Goal: Information Seeking & Learning: Find specific fact

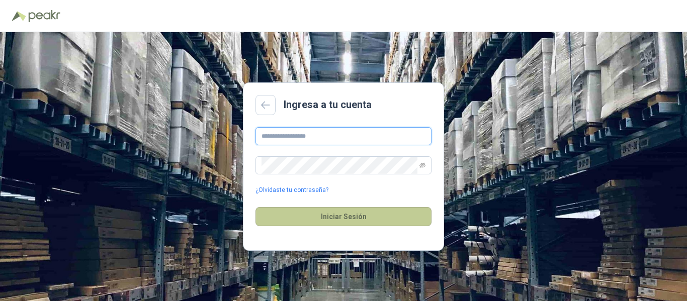
type input "**********"
click at [347, 215] on button "Iniciar Sesión" at bounding box center [344, 216] width 176 height 19
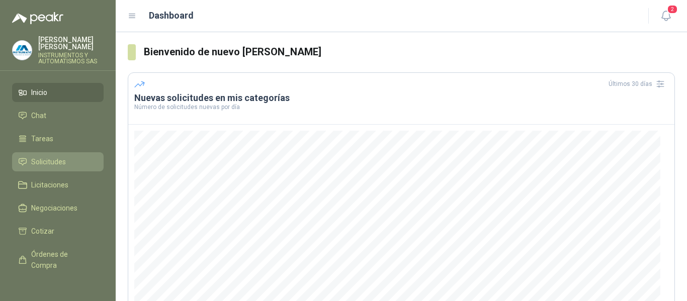
click at [47, 162] on span "Solicitudes" at bounding box center [48, 161] width 35 height 11
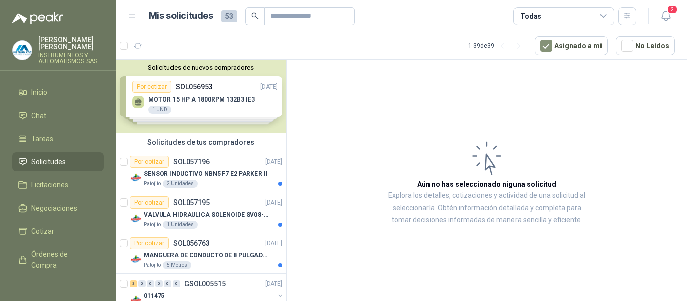
click at [172, 100] on div "Solicitudes de nuevos compradores Por cotizar SOL056953 [DATE] MOTOR 15 HP A 18…" at bounding box center [201, 96] width 171 height 73
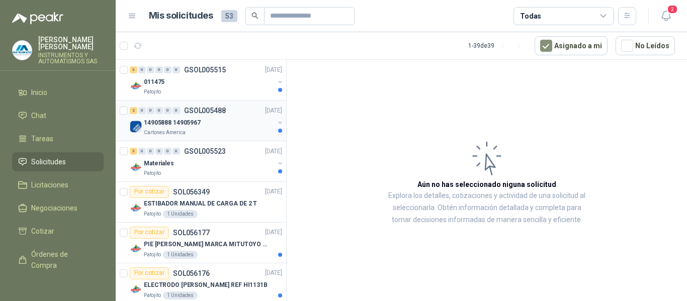
scroll to position [402, 0]
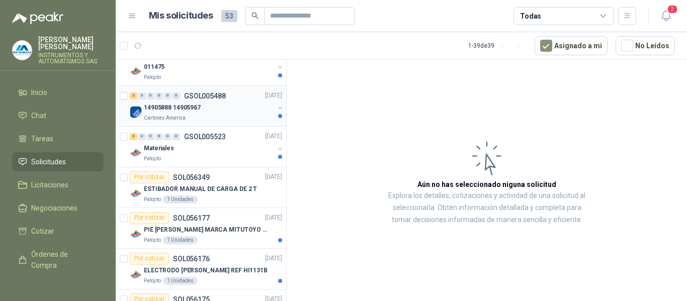
click at [180, 113] on div "14905888 14905967" at bounding box center [209, 108] width 130 height 12
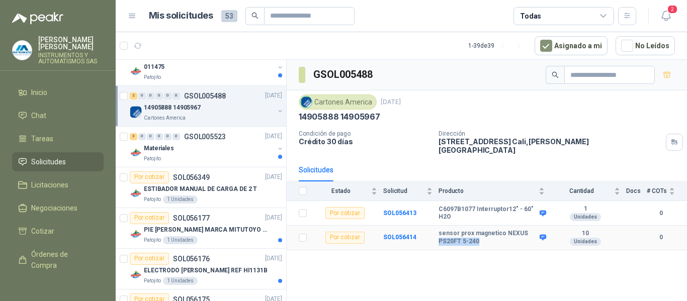
drag, startPoint x: 481, startPoint y: 236, endPoint x: 439, endPoint y: 235, distance: 42.3
click at [439, 235] on b "sensor prox magnetico NEXUS PS20FT 5-240" at bounding box center [488, 238] width 99 height 16
copy b "PS20FT 5-240"
click at [392, 268] on div "GSOL005488 Cartones America [DATE] 14905888 14905967 Condición de pago Crédito …" at bounding box center [487, 182] width 400 height 245
drag, startPoint x: 439, startPoint y: 237, endPoint x: 478, endPoint y: 239, distance: 39.3
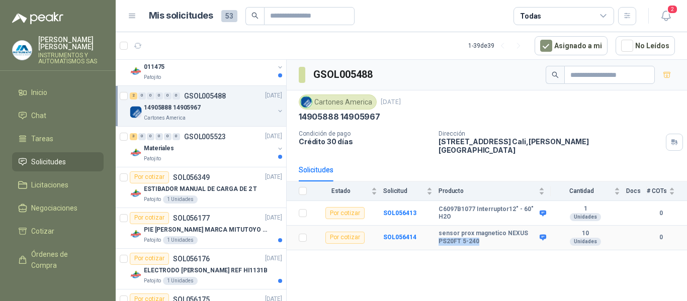
click at [478, 239] on td "sensor prox magnetico NEXUS PS20FT 5-240" at bounding box center [495, 238] width 112 height 25
copy b "PS20FT 5-240"
click at [494, 266] on div "GSOL005488 Cartones America [DATE] 14905888 14905967 Condición de pago Crédito …" at bounding box center [487, 182] width 400 height 245
drag, startPoint x: 461, startPoint y: 234, endPoint x: 443, endPoint y: 241, distance: 18.8
click at [446, 241] on td "sensor prox magnetico NEXUS PS20FT 5-240" at bounding box center [495, 238] width 112 height 25
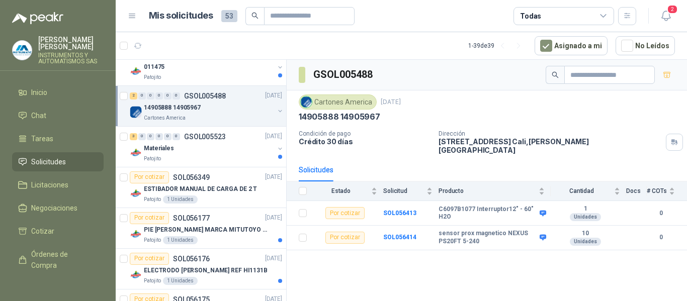
click at [444, 245] on div "GSOL005488 Cartones America [DATE] 14905888 14905967 Condición de pago Crédito …" at bounding box center [487, 182] width 400 height 245
drag, startPoint x: 438, startPoint y: 227, endPoint x: 522, endPoint y: 226, distance: 84.0
click at [522, 226] on tr "Por cotizar SOL056414 sensor prox magnetico NEXUS PS20FT 5-240 10 Unidades 0" at bounding box center [487, 238] width 400 height 25
copy tr "sensor prox magnetico NEXUS"
click at [483, 267] on div "GSOL005488 Cartones America [DATE] 14905888 14905967 Condición de pago Crédito …" at bounding box center [487, 182] width 400 height 245
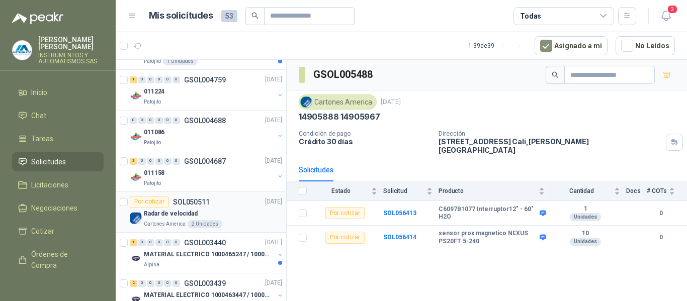
scroll to position [1459, 0]
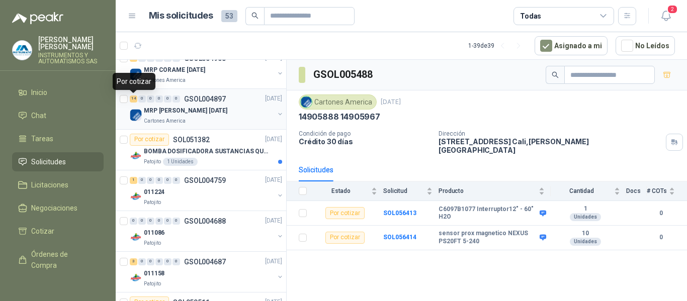
click at [135, 100] on div "14" at bounding box center [134, 99] width 8 height 7
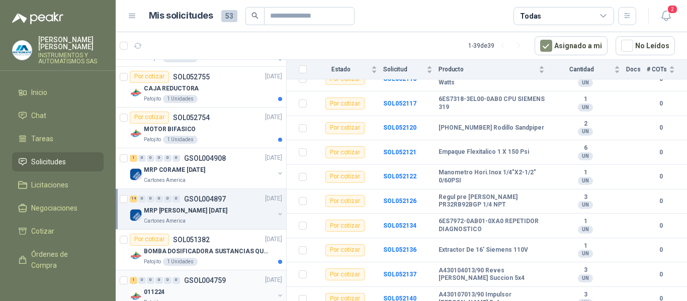
scroll to position [1358, 0]
click at [134, 159] on div "1" at bounding box center [134, 158] width 8 height 7
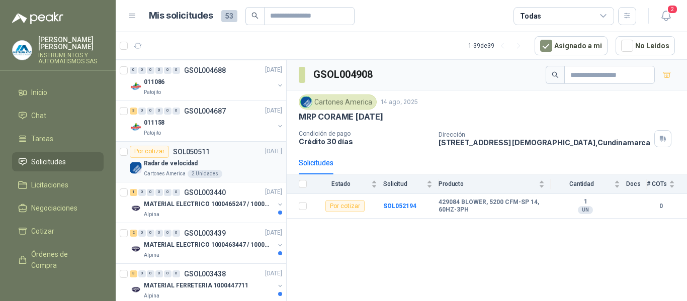
scroll to position [1632, 0]
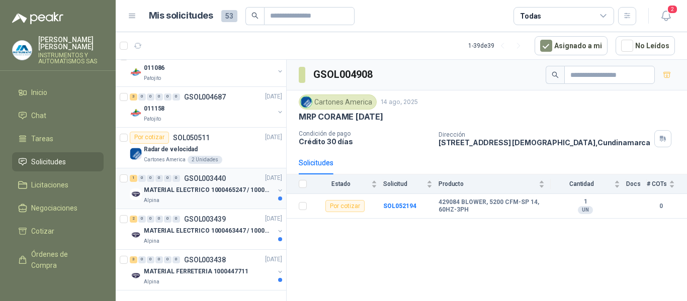
click at [151, 197] on p "Alpina" at bounding box center [152, 201] width 16 height 8
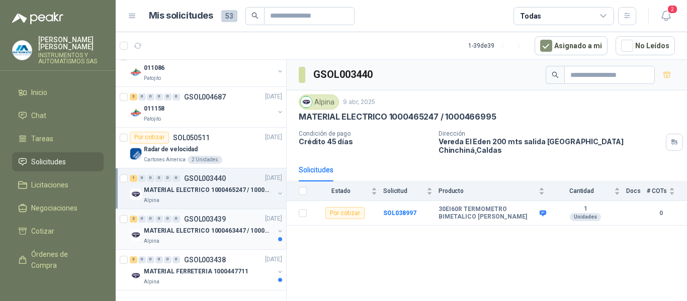
click at [144, 237] on p "Alpina" at bounding box center [152, 241] width 16 height 8
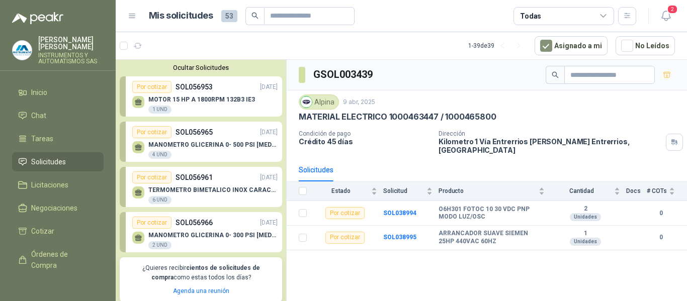
click at [64, 50] on div "[PERSON_NAME] INSTRUMENTOS Y AUTOMATISMOS SAS" at bounding box center [70, 50] width 65 height 28
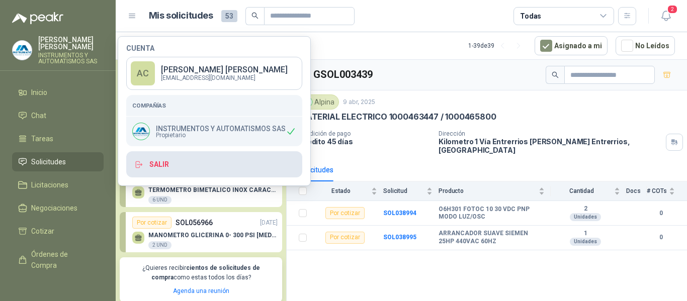
click at [155, 163] on button "Salir" at bounding box center [214, 164] width 176 height 26
